Goal: Find specific page/section: Find specific page/section

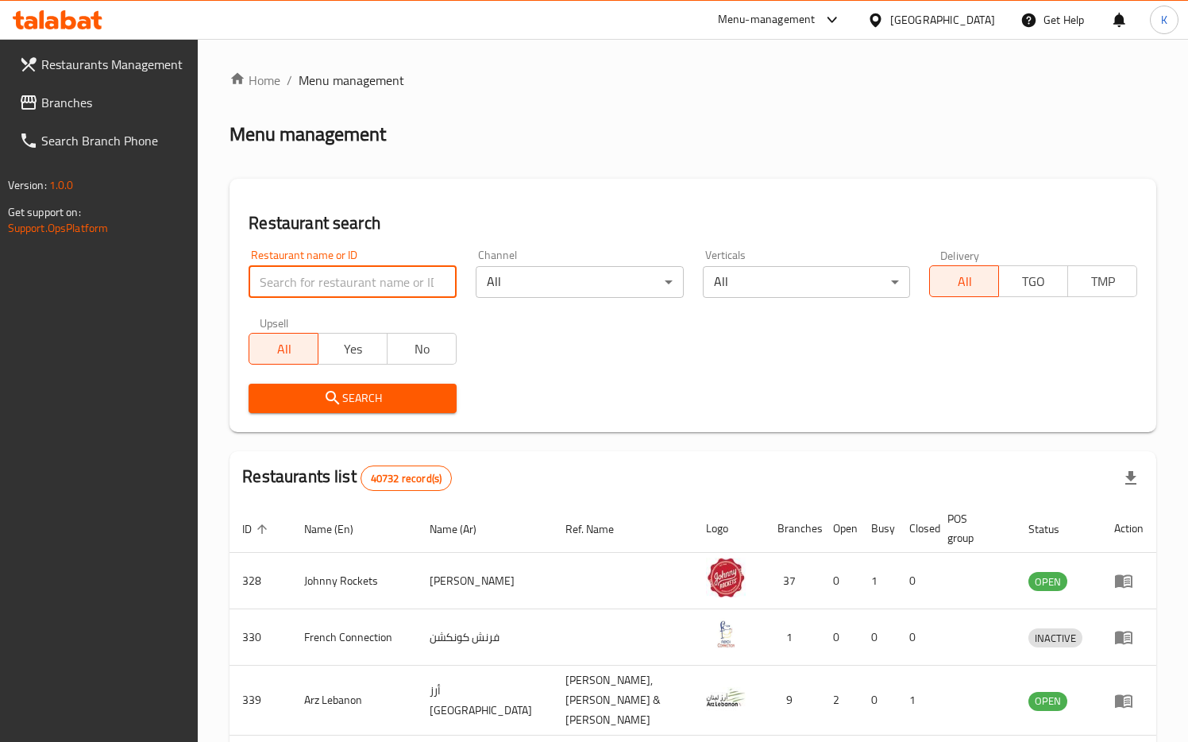
click at [376, 284] on input "search" at bounding box center [352, 282] width 208 height 32
paste input "1832"
type input "1832"
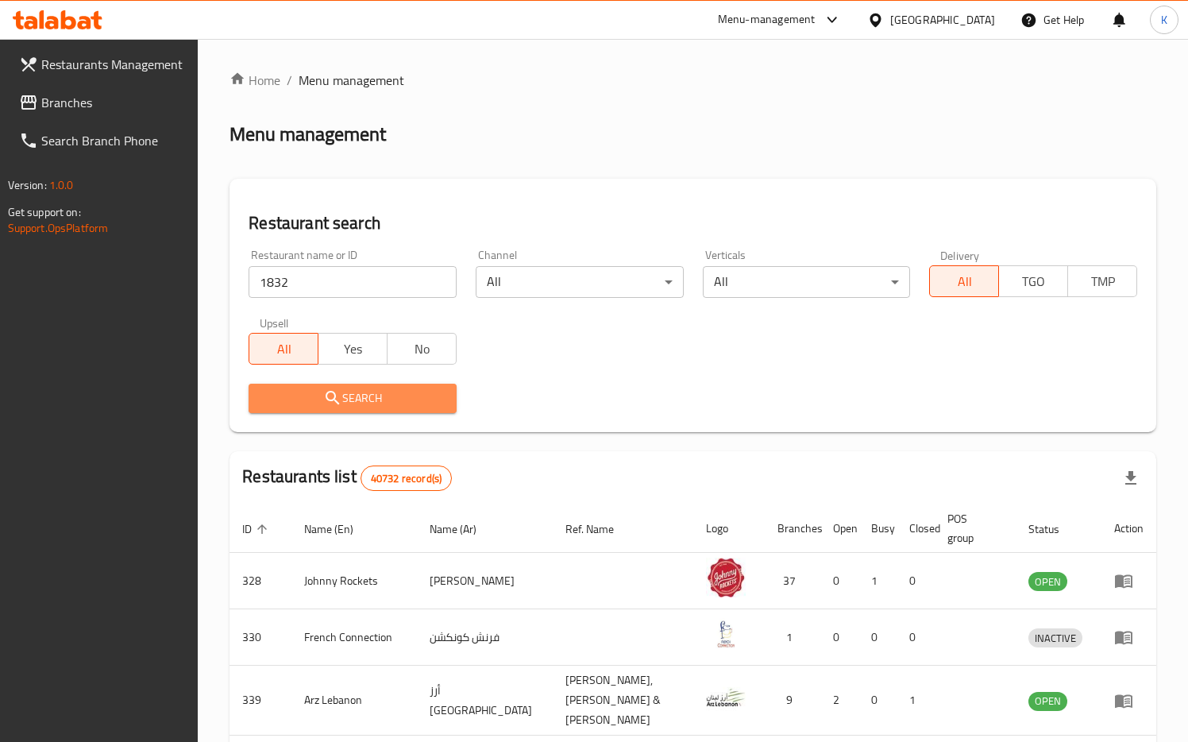
click at [347, 405] on span "Search" at bounding box center [352, 398] width 183 height 20
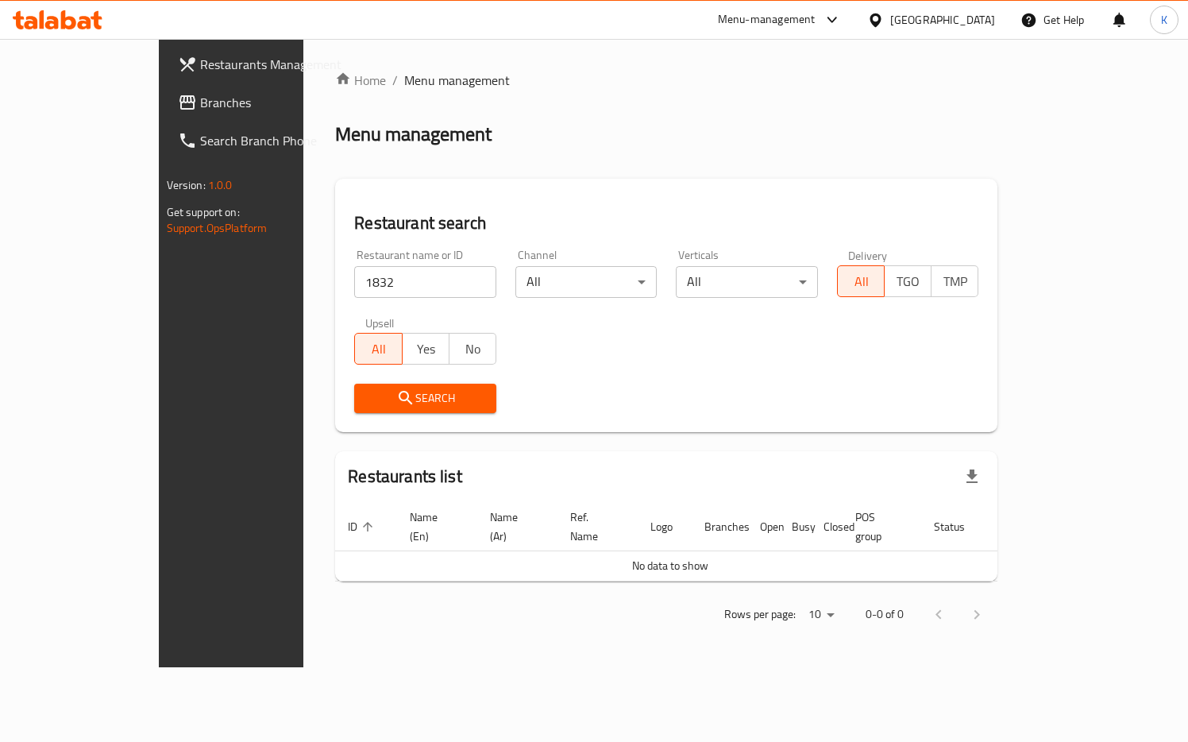
click at [919, 21] on div "[GEOGRAPHIC_DATA]" at bounding box center [942, 19] width 105 height 17
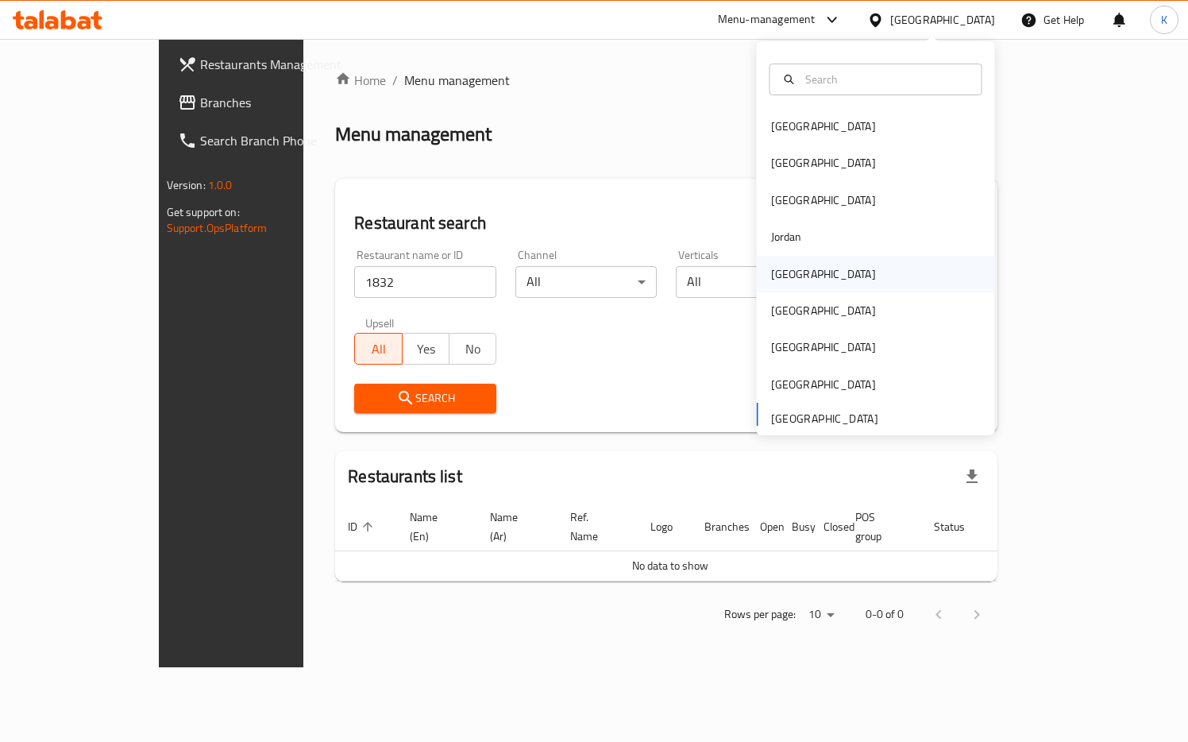
click at [819, 267] on div "[GEOGRAPHIC_DATA]" at bounding box center [876, 274] width 238 height 37
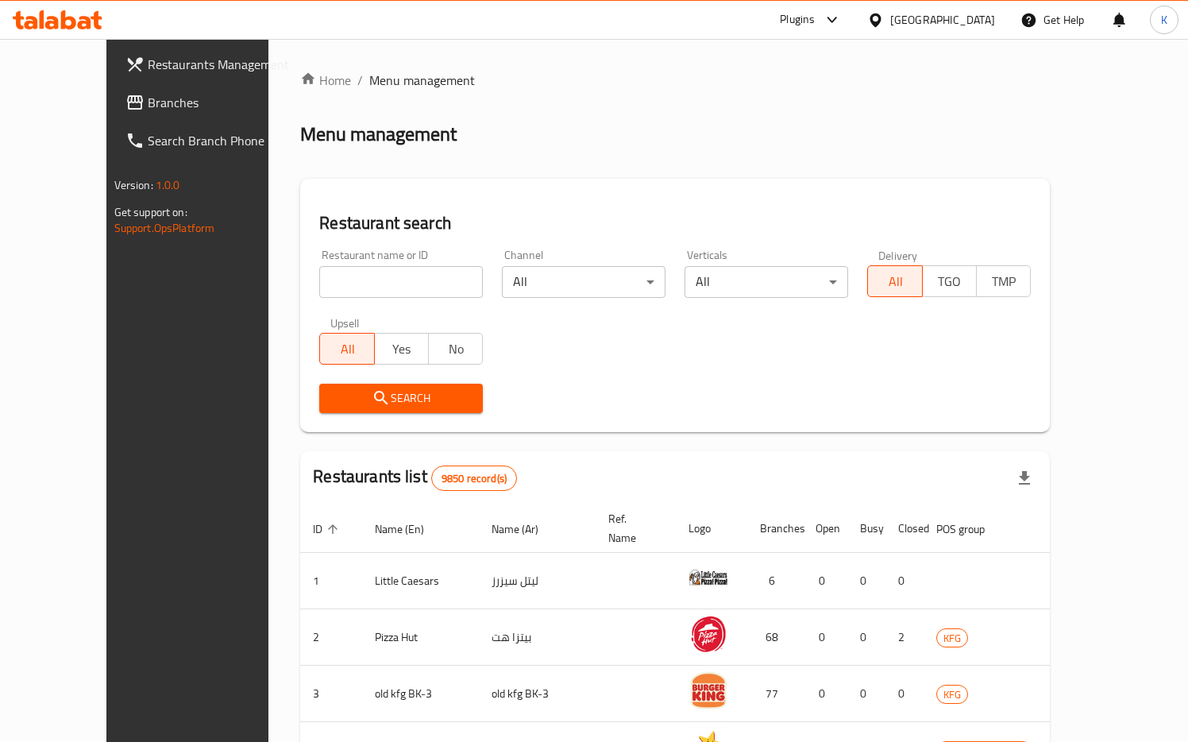
click at [319, 281] on input "search" at bounding box center [401, 282] width 164 height 32
paste input "1832"
type input "1832"
click at [332, 389] on span "Search" at bounding box center [401, 398] width 138 height 20
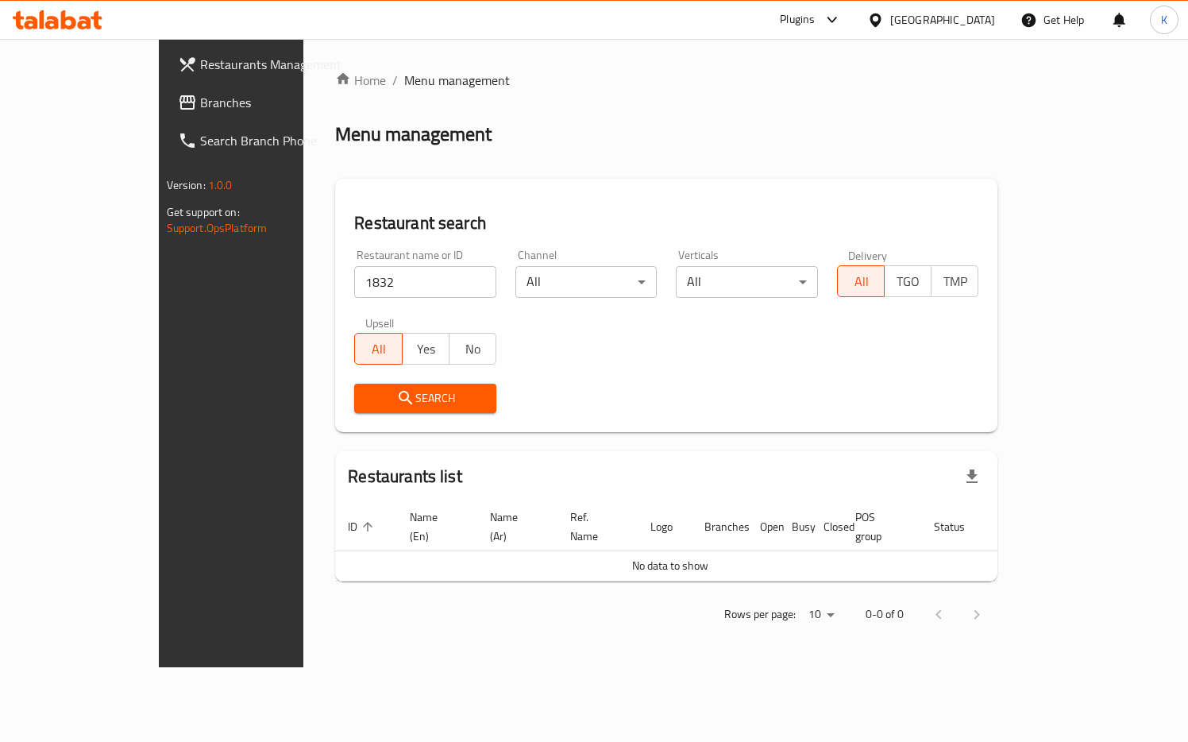
click at [969, 21] on div "[GEOGRAPHIC_DATA]" at bounding box center [942, 19] width 105 height 17
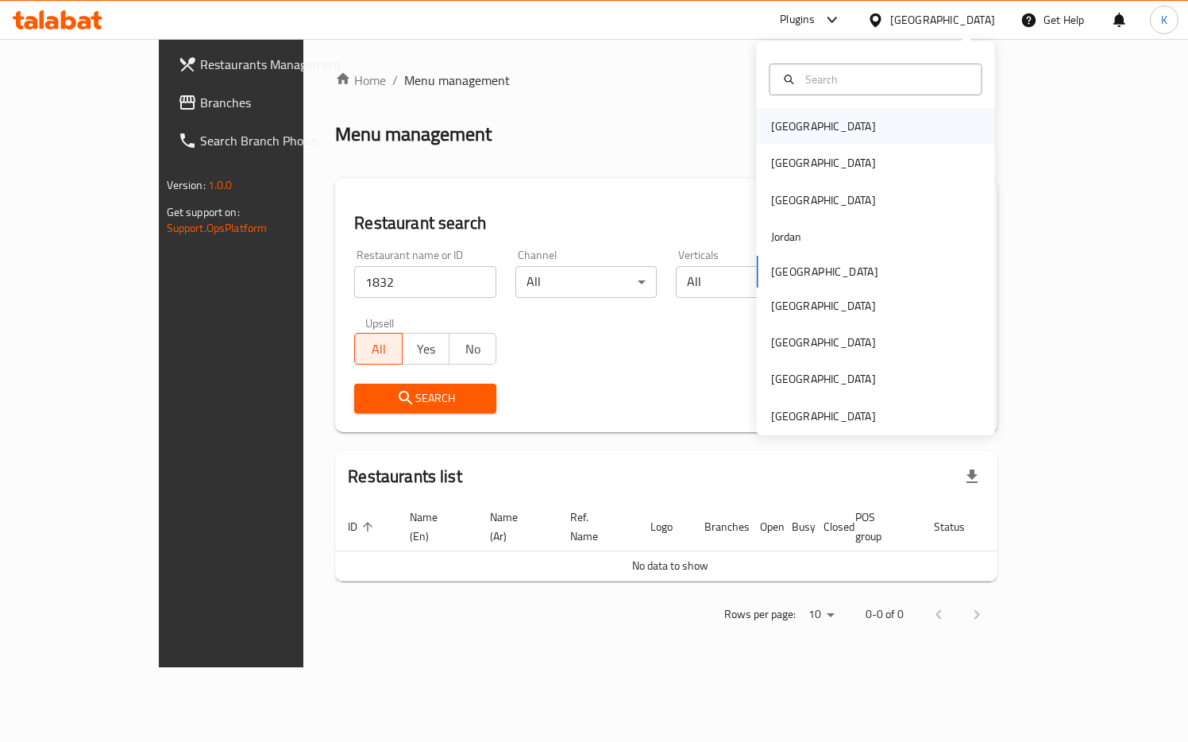
click at [799, 139] on div "[GEOGRAPHIC_DATA]" at bounding box center [823, 126] width 130 height 37
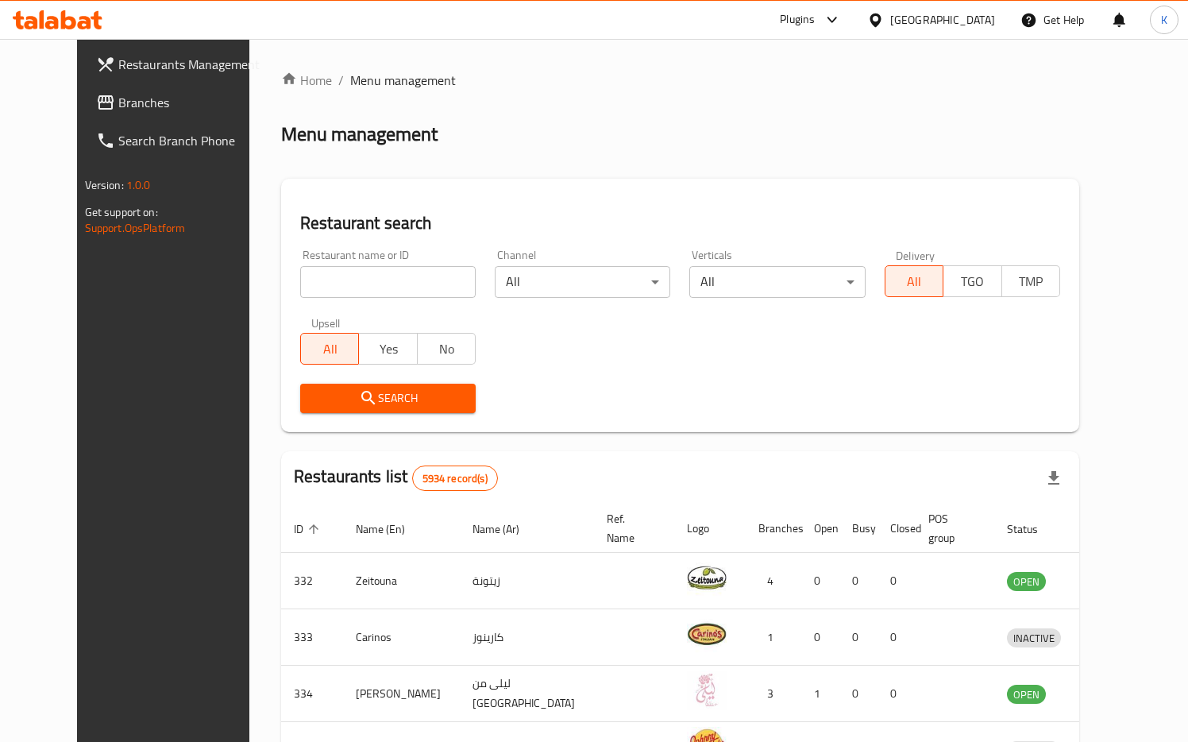
click at [380, 292] on input "search" at bounding box center [387, 282] width 175 height 32
paste input "1832"
type input "1832"
click at [353, 399] on span "Search" at bounding box center [388, 398] width 150 height 20
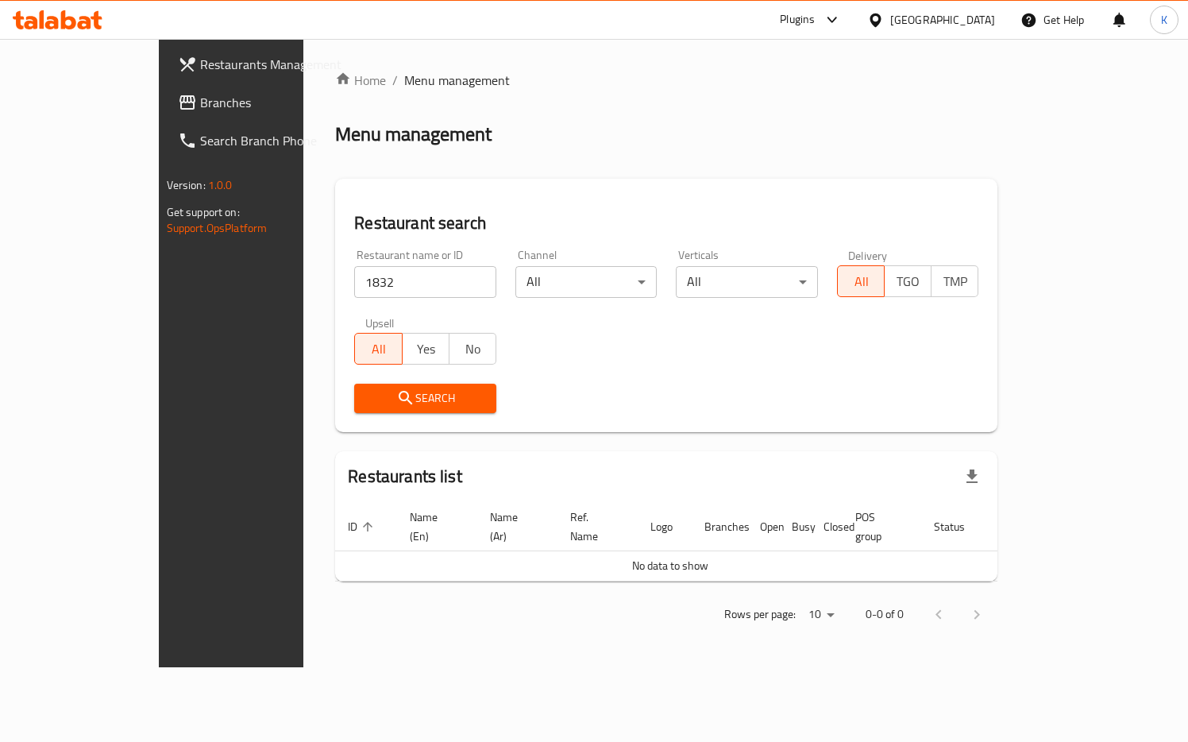
click at [969, 18] on div "[GEOGRAPHIC_DATA]" at bounding box center [942, 19] width 105 height 17
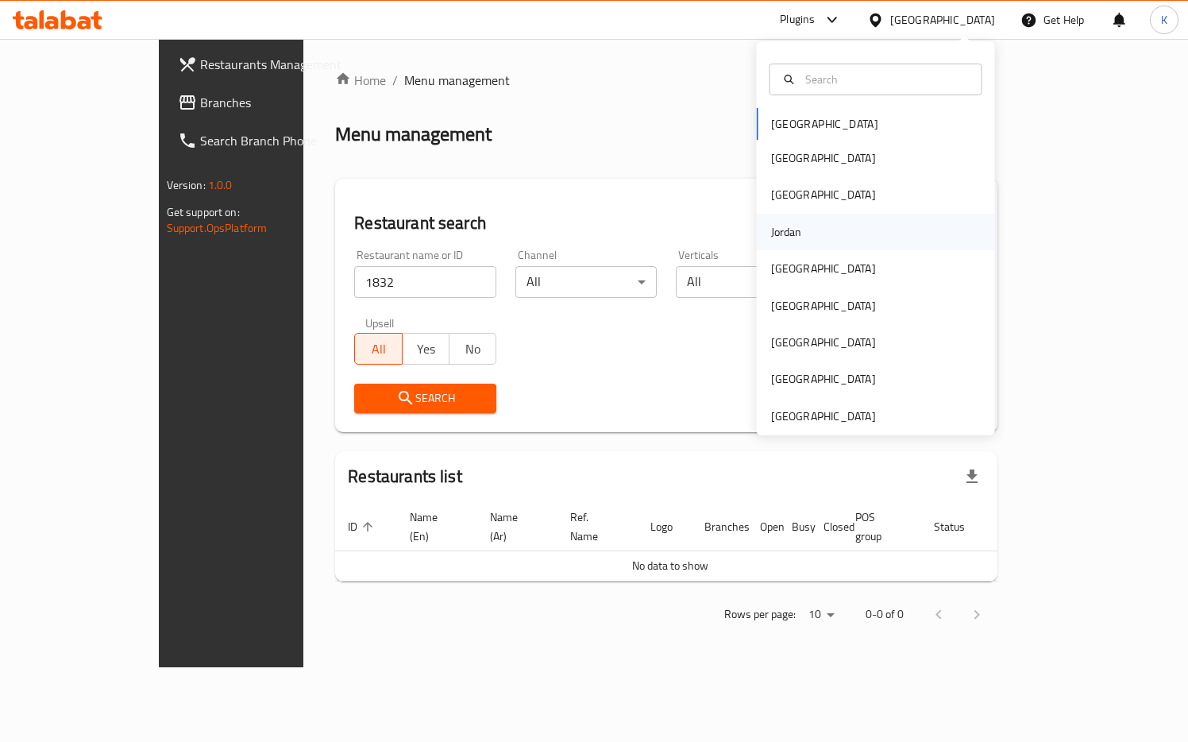
click at [846, 228] on div "Jordan" at bounding box center [876, 232] width 238 height 37
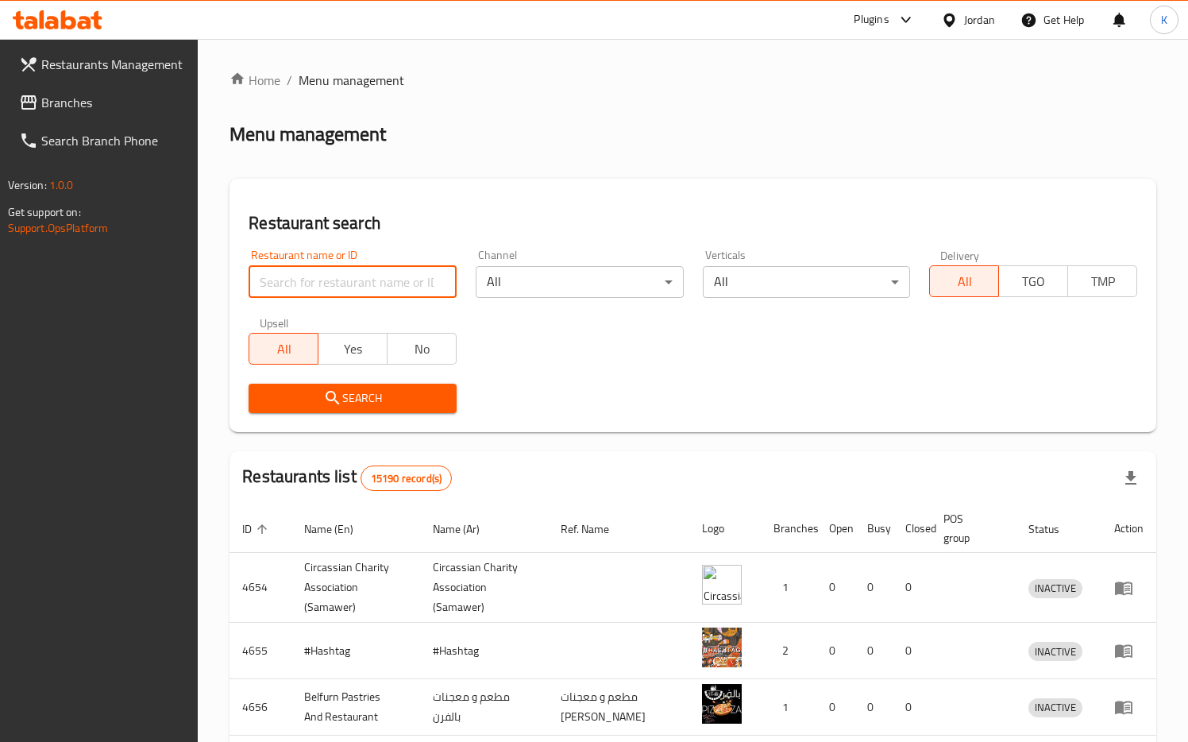
click at [374, 275] on input "search" at bounding box center [352, 282] width 208 height 32
paste input "1832"
type input "1832"
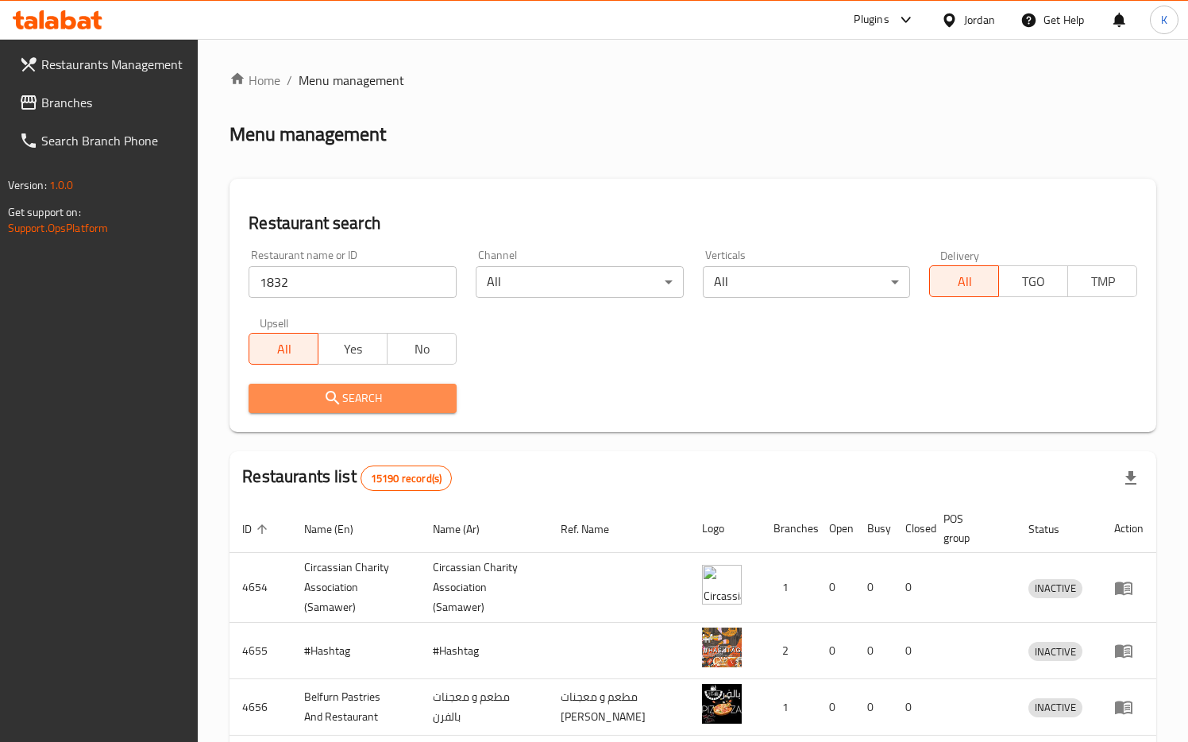
click at [314, 396] on span "Search" at bounding box center [352, 398] width 183 height 20
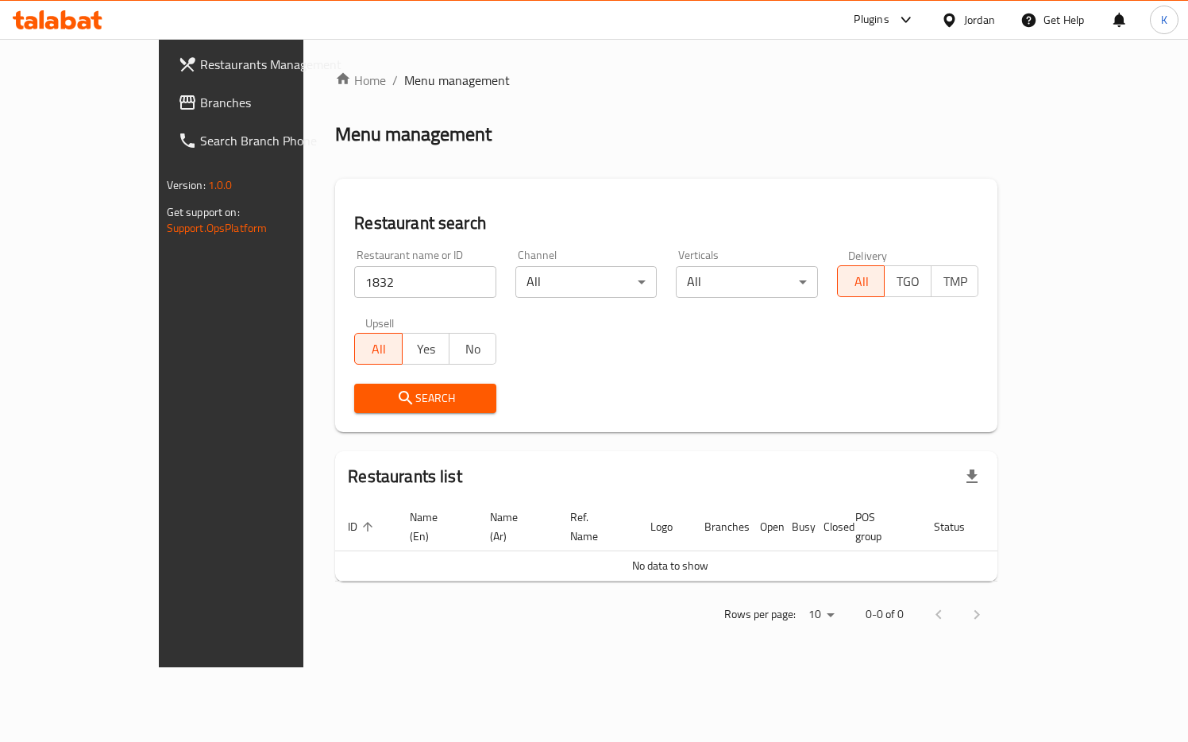
click at [964, 17] on div "Jordan" at bounding box center [979, 19] width 31 height 17
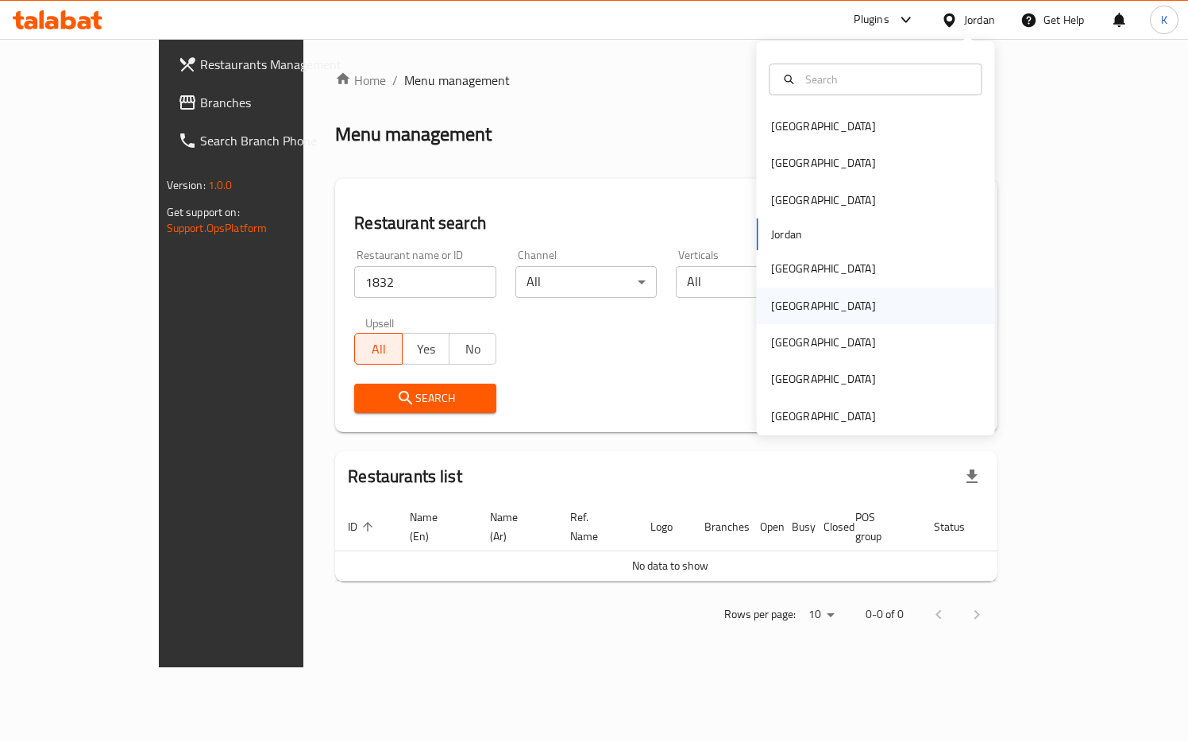
click at [799, 306] on div "[GEOGRAPHIC_DATA]" at bounding box center [823, 305] width 130 height 37
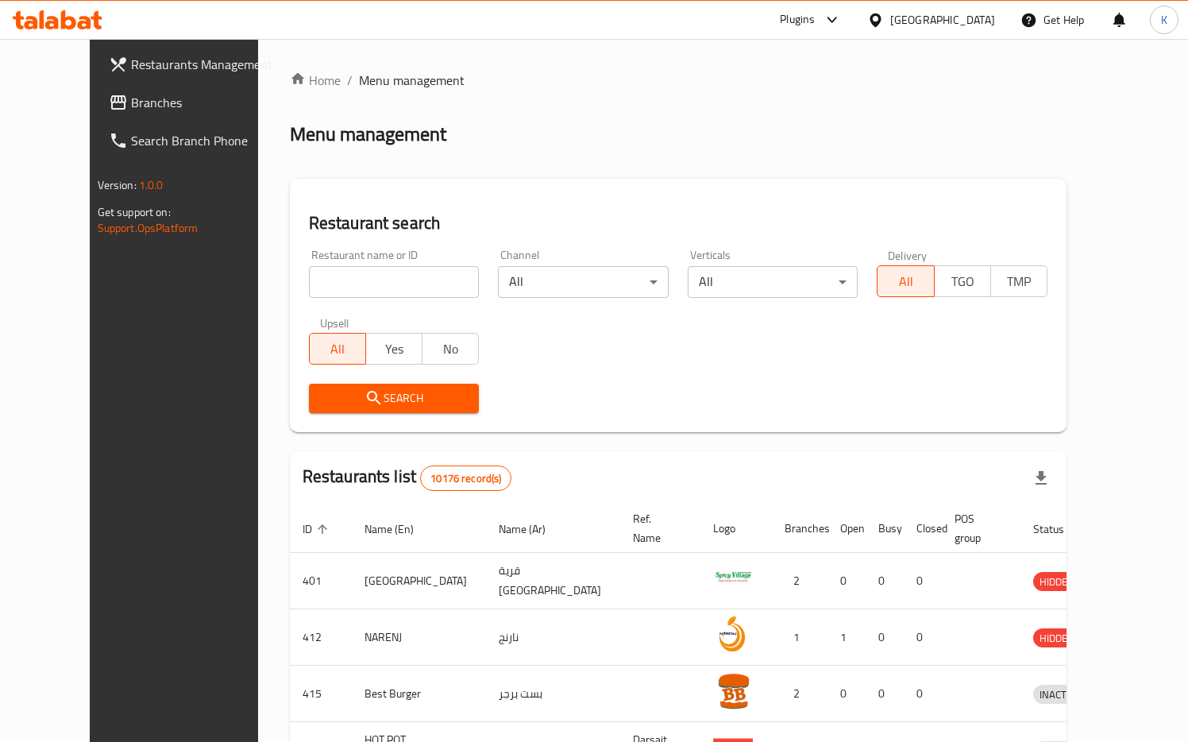
click at [396, 268] on input "search" at bounding box center [394, 282] width 171 height 32
paste input "1832"
type input "1832"
click at [322, 394] on span "Search" at bounding box center [394, 398] width 145 height 20
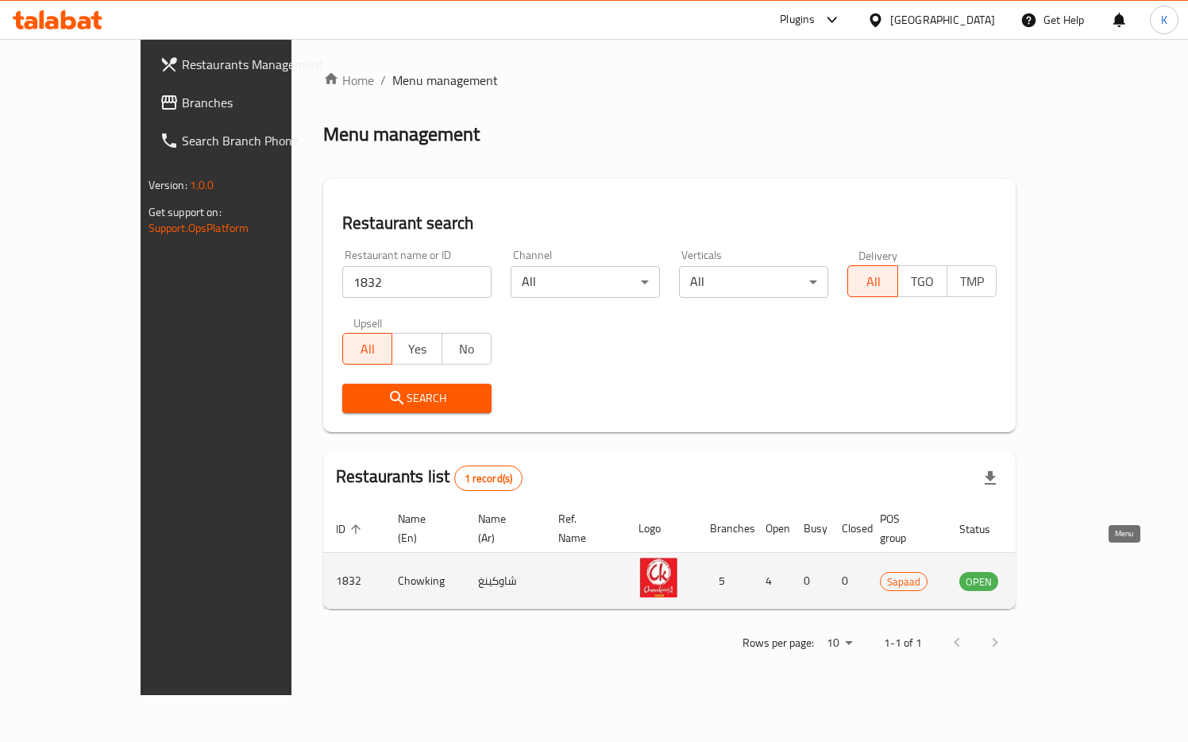
click at [1061, 571] on icon "enhanced table" at bounding box center [1051, 580] width 19 height 19
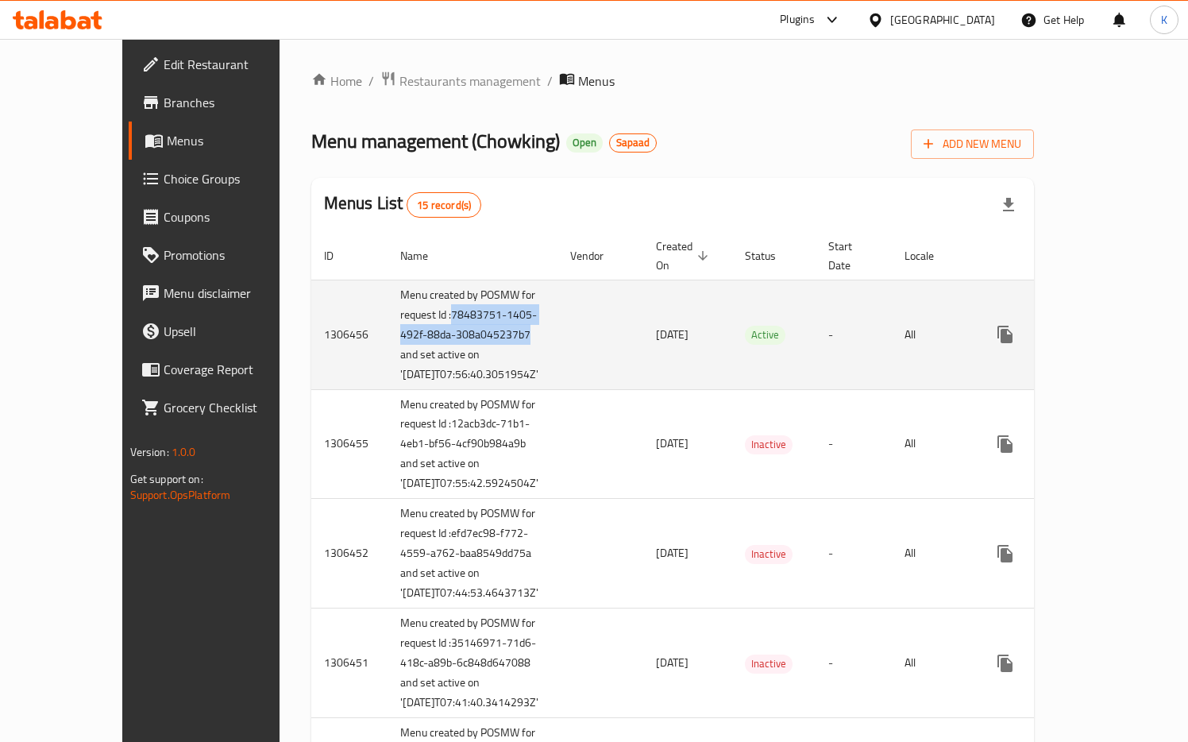
drag, startPoint x: 322, startPoint y: 317, endPoint x: 428, endPoint y: 335, distance: 107.2
click at [428, 335] on td "Menu created by POSMW for request Id :78483751-1405-492f-88da-308a045237b7 and …" at bounding box center [472, 334] width 170 height 110
copy td "78483751-1405-492f-88da-308a045237b7"
